Goal: Transaction & Acquisition: Purchase product/service

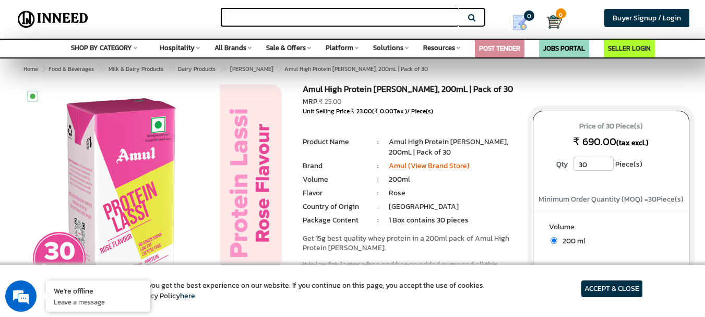
click at [316, 11] on input "text" at bounding box center [340, 17] width 238 height 19
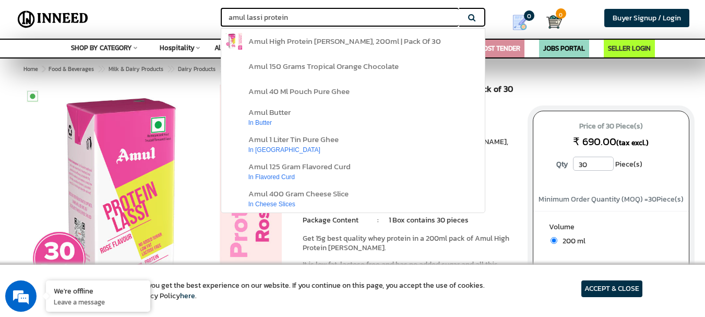
type input "amul lassi protein"
click at [459, 8] on button "Search" at bounding box center [472, 17] width 26 height 19
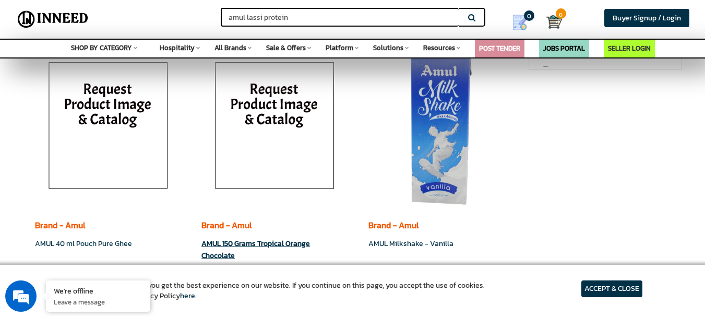
scroll to position [382, 0]
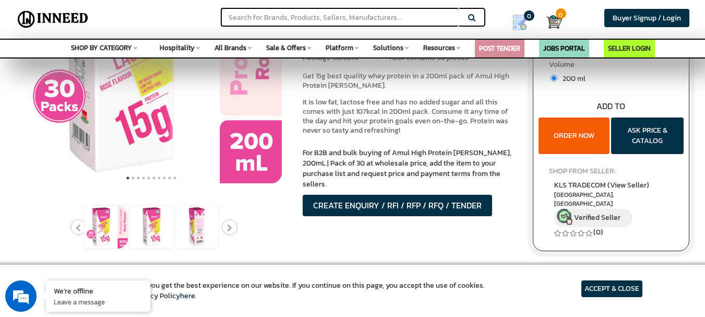
scroll to position [163, 0]
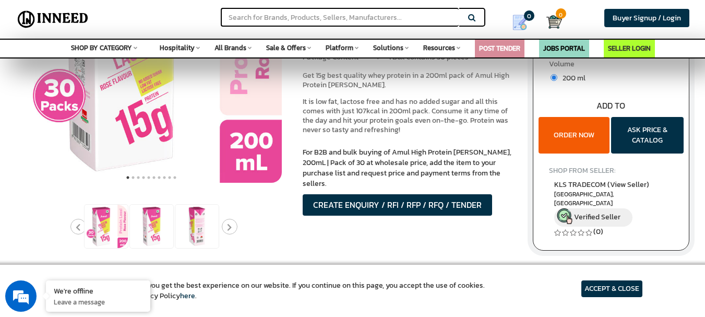
click at [596, 132] on button "ORDER NOW" at bounding box center [574, 135] width 71 height 37
